Goal: Communication & Community: Share content

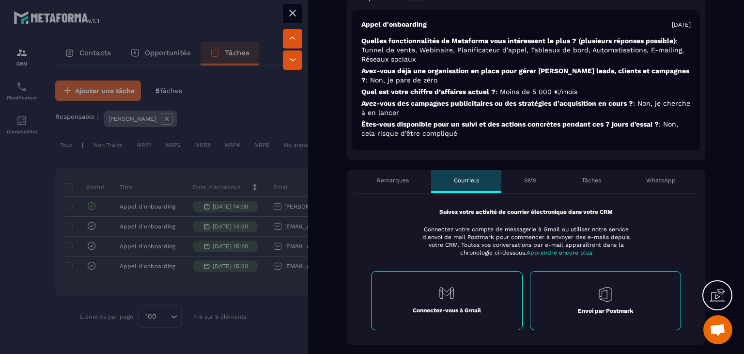
scroll to position [276, 0]
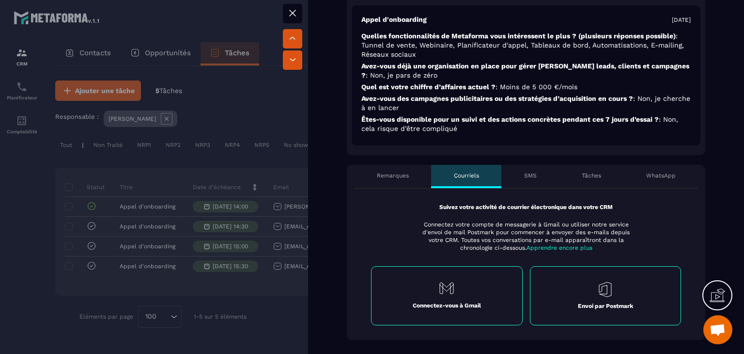
click at [520, 185] on div "SMS" at bounding box center [530, 176] width 58 height 23
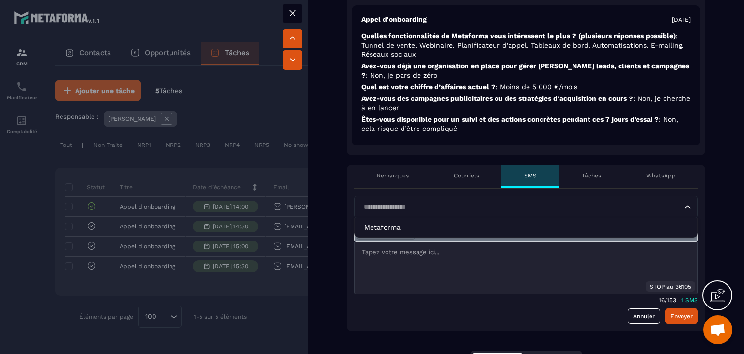
click at [414, 209] on input "Search for option" at bounding box center [521, 207] width 322 height 11
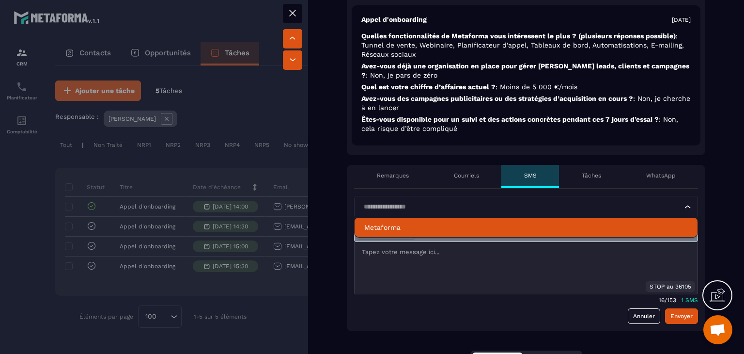
click at [407, 222] on p "Metaforma" at bounding box center [526, 227] width 324 height 10
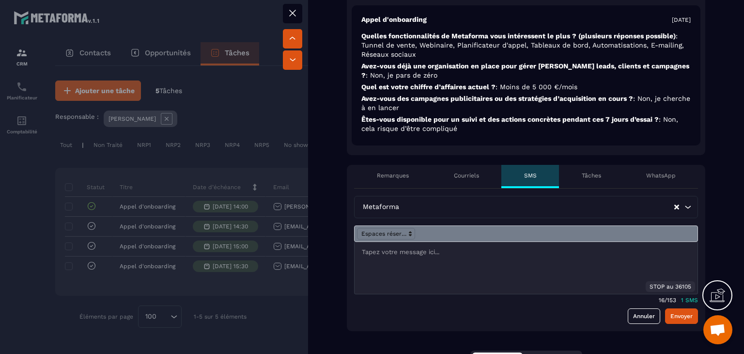
click at [395, 253] on p at bounding box center [526, 252] width 328 height 9
click at [670, 313] on button "Envoyer" at bounding box center [681, 316] width 33 height 16
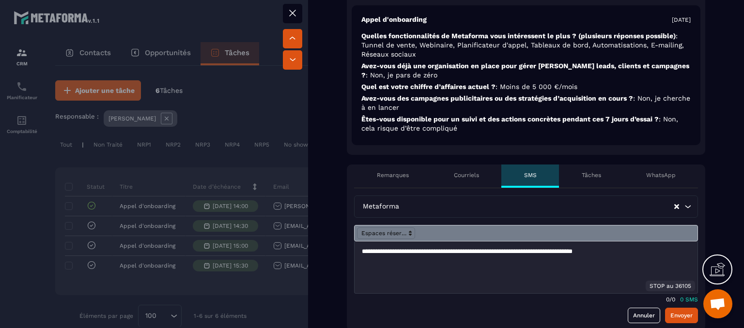
click at [293, 14] on icon at bounding box center [293, 13] width 6 height 6
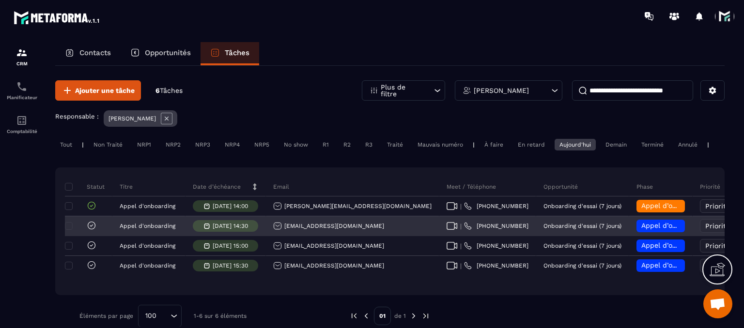
click at [305, 229] on div "[EMAIL_ADDRESS][DOMAIN_NAME]" at bounding box center [352, 226] width 173 height 19
click at [301, 231] on div "[EMAIL_ADDRESS][DOMAIN_NAME]" at bounding box center [328, 226] width 111 height 9
